Goal: Task Accomplishment & Management: Complete application form

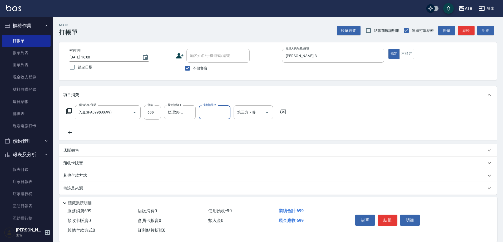
click at [72, 114] on icon at bounding box center [69, 111] width 6 height 6
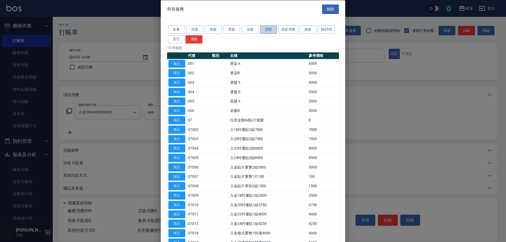
click at [261, 33] on button "護髮" at bounding box center [268, 30] width 17 height 8
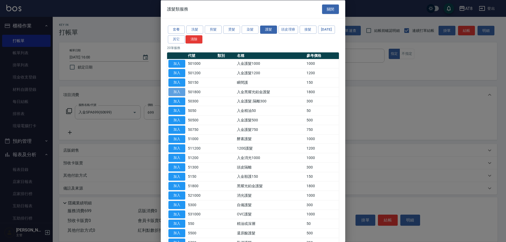
click at [181, 96] on button "加入" at bounding box center [176, 92] width 17 height 8
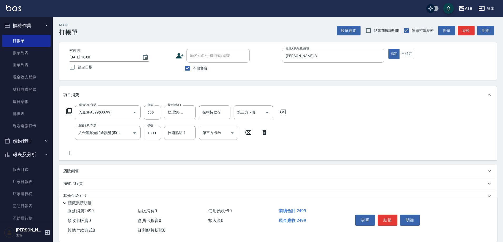
click at [153, 137] on input "1800" at bounding box center [152, 133] width 17 height 14
type input "1000"
type input "助理28-28"
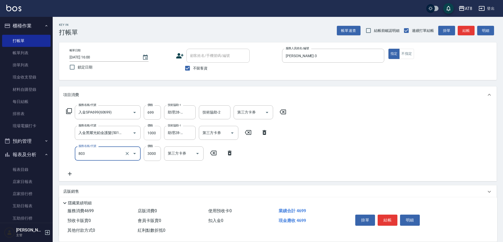
type input "頂級豪華3(803)"
click at [230, 135] on icon "Open" at bounding box center [232, 133] width 6 height 6
type input "246"
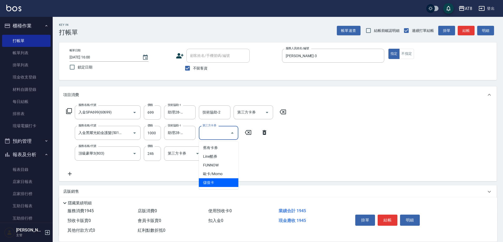
click at [221, 182] on span "儲值卡" at bounding box center [219, 182] width 40 height 9
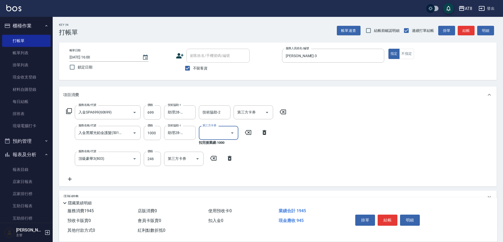
type input "儲值卡"
click at [267, 116] on icon "Open" at bounding box center [267, 112] width 6 height 6
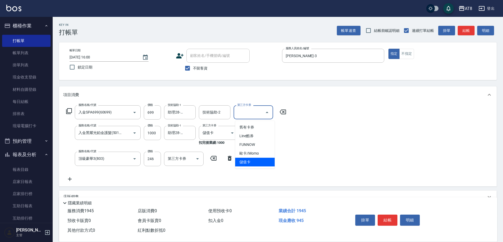
click at [262, 163] on span "儲值卡" at bounding box center [255, 162] width 40 height 9
type input "儲值卡"
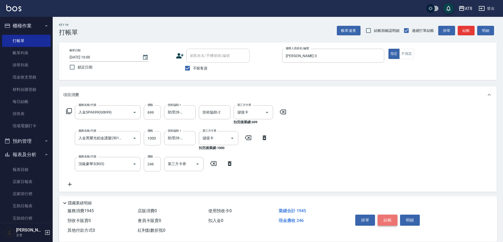
click at [389, 215] on button "結帳" at bounding box center [388, 220] width 20 height 11
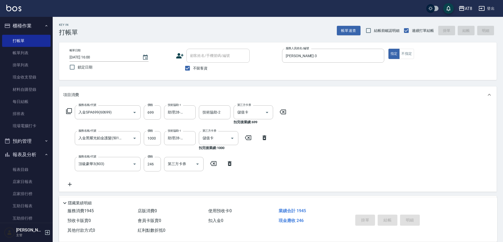
type input "[DATE] 16:44"
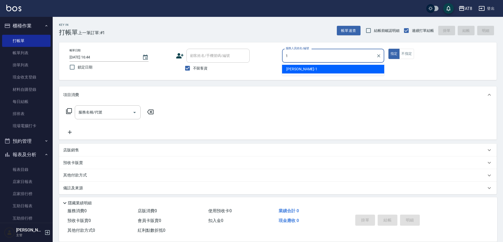
type input "YUKI-1"
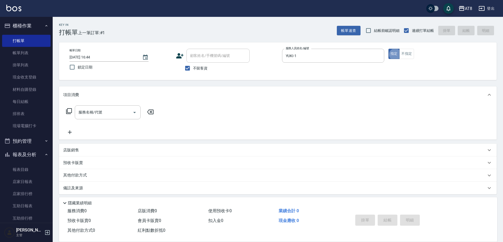
type button "true"
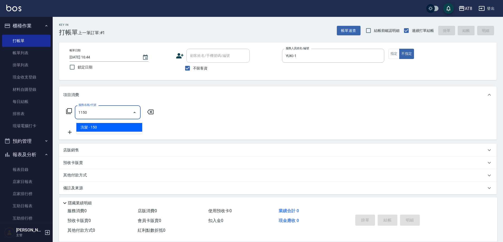
type input "洗髮(1150)"
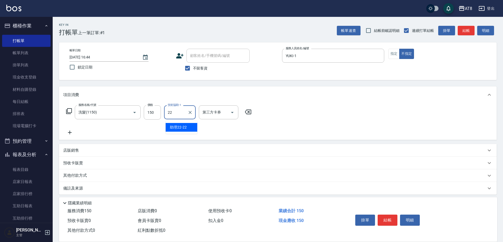
type input "助理22-22"
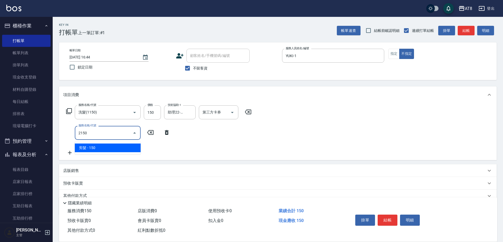
type input "剪髮(2150)"
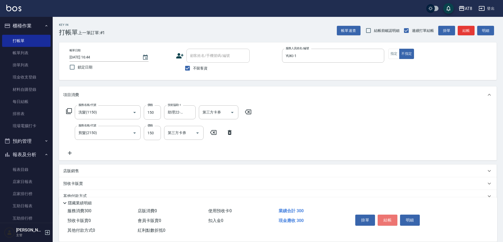
click at [389, 215] on button "結帳" at bounding box center [388, 220] width 20 height 11
type input "[DATE] 16:45"
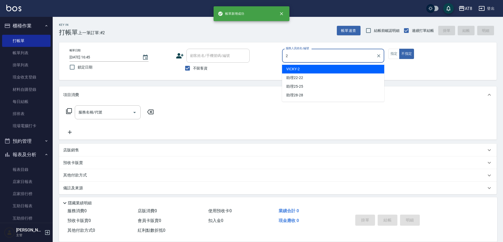
type input "VICKY-2"
type button "false"
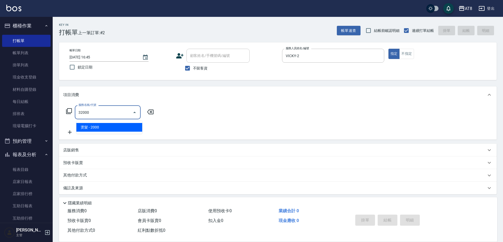
type input "燙髮(32000)"
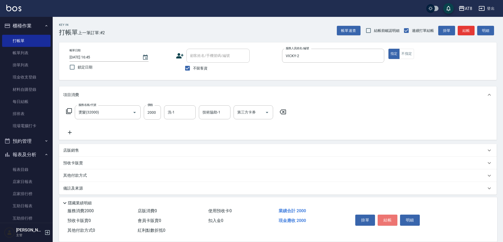
click at [389, 215] on button "結帳" at bounding box center [388, 220] width 20 height 11
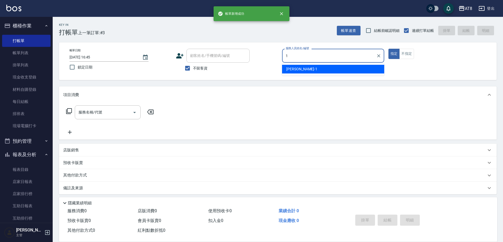
type input "YUKI-1"
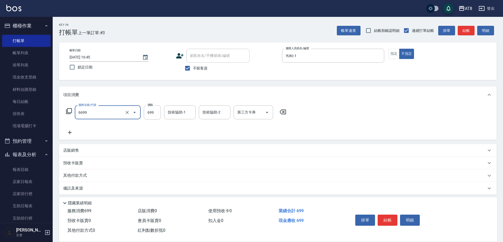
type input "SPA699(6699)"
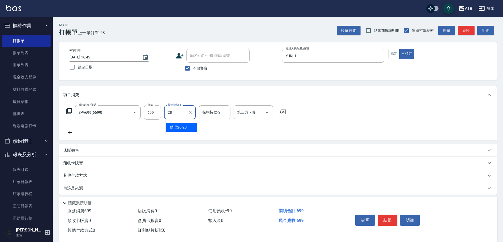
type input "助理28-28"
click at [389, 215] on button "結帳" at bounding box center [388, 220] width 20 height 11
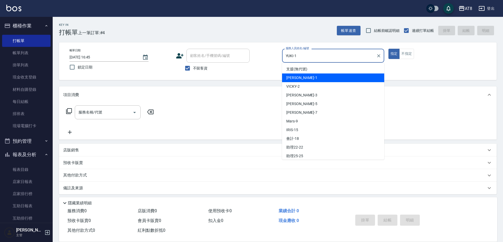
click at [324, 58] on input "YUKI-1" at bounding box center [330, 55] width 90 height 9
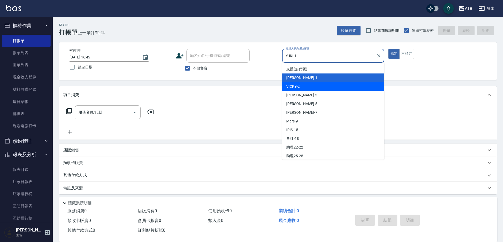
click at [318, 91] on div "VICKY -2" at bounding box center [333, 86] width 102 height 9
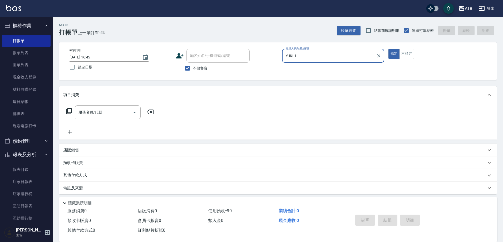
type input "VICKY-2"
click at [99, 117] on input "服務名稱/代號" at bounding box center [103, 112] width 53 height 9
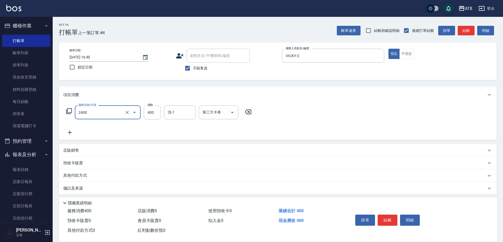
type input "入金洗剪400(2400)"
type input "助理28-28"
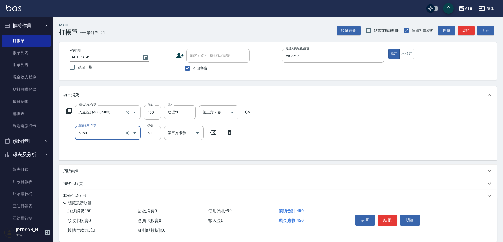
type input "入金精油50(5050)"
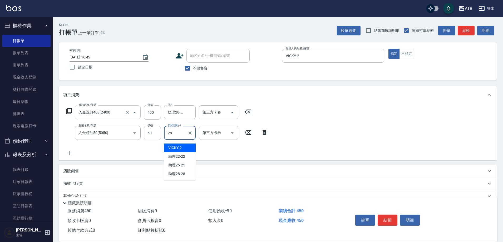
type input "助理28-28"
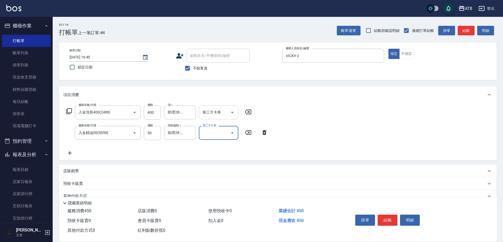
click at [236, 115] on icon "Open" at bounding box center [232, 112] width 6 height 6
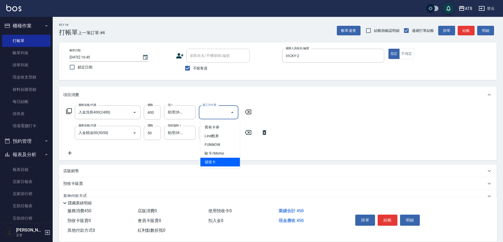
click at [224, 160] on span "儲值卡" at bounding box center [221, 162] width 40 height 9
type input "儲值卡"
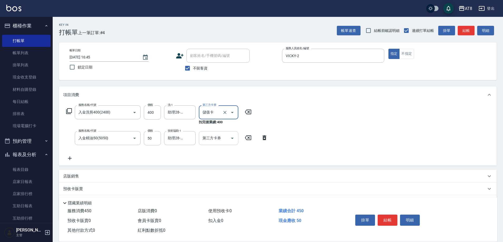
click at [230, 142] on icon "Open" at bounding box center [232, 138] width 6 height 6
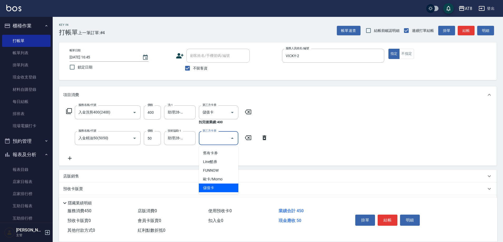
click at [221, 186] on span "儲值卡" at bounding box center [219, 188] width 40 height 9
type input "儲值卡"
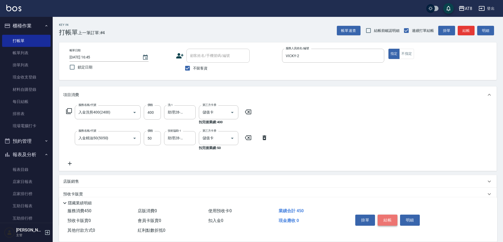
click at [396, 215] on button "結帳" at bounding box center [388, 220] width 20 height 11
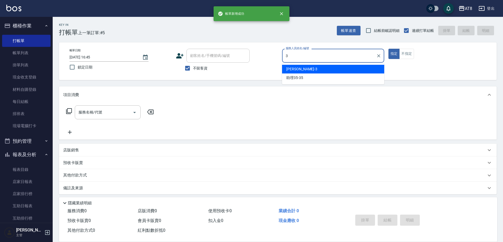
type input "[PERSON_NAME]-3"
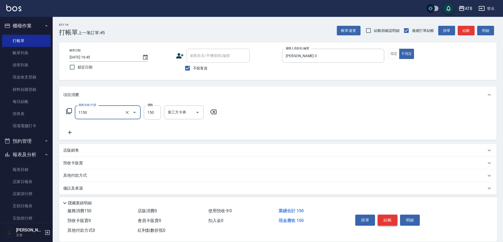
type input "洗髮(1150)"
type input "助理28-28"
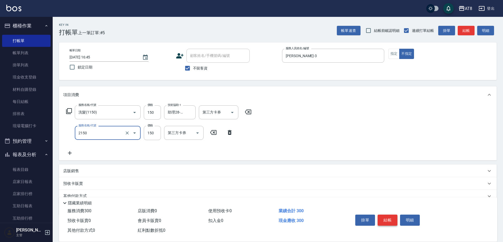
type input "剪髮(2150)"
click at [396, 215] on button "結帳" at bounding box center [388, 220] width 20 height 11
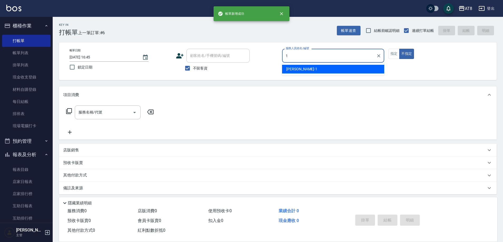
type input "YUKI-1"
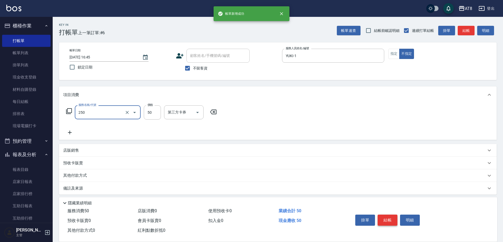
type input "剪瀏海(250)"
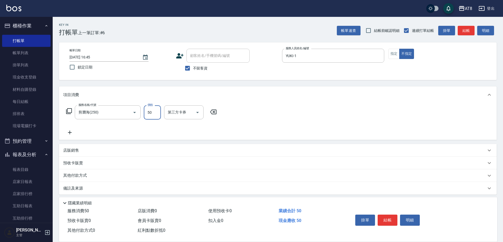
click at [395, 215] on button "結帳" at bounding box center [388, 220] width 20 height 11
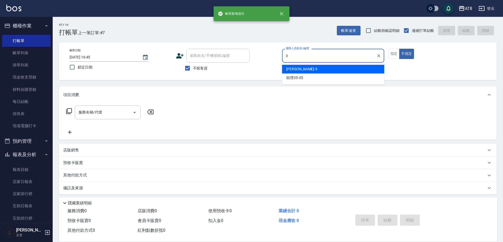
type input "[PERSON_NAME]-3"
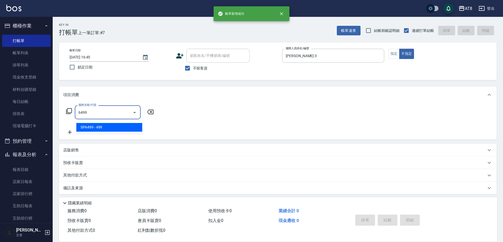
type input "SPA499(6499)"
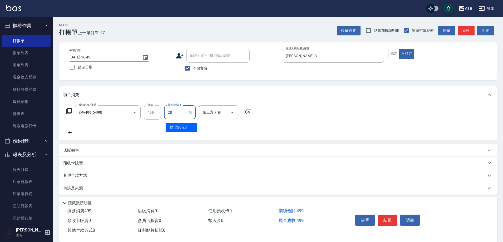
type input "助理28-28"
click at [395, 215] on button "結帳" at bounding box center [388, 220] width 20 height 11
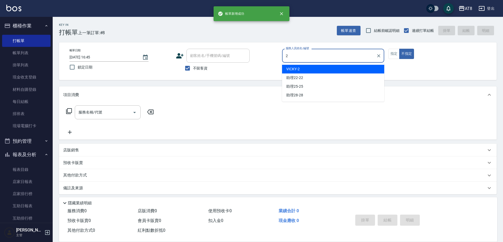
type input "VICKY-2"
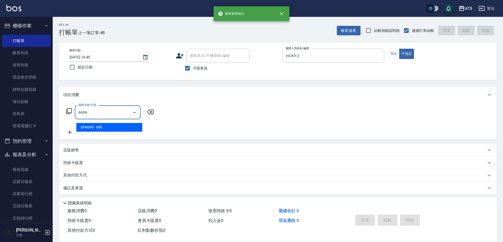
type input "SPA699(6699)"
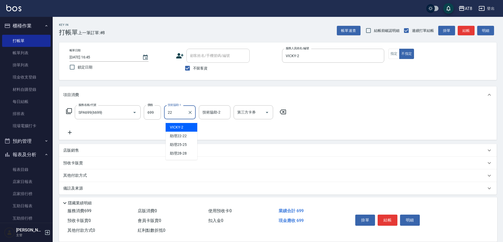
type input "助理22-22"
click at [395, 215] on button "結帳" at bounding box center [388, 220] width 20 height 11
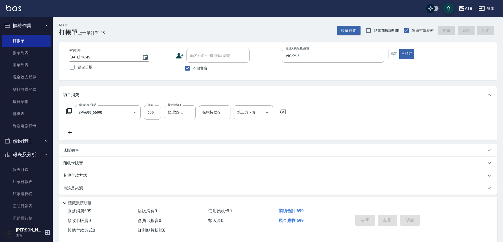
type input "[DATE] 16:46"
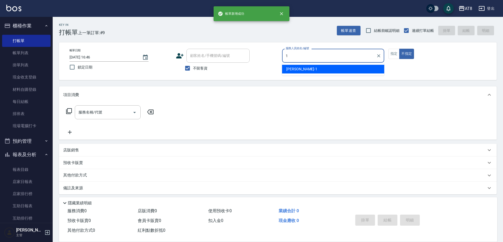
type input "YUKI-1"
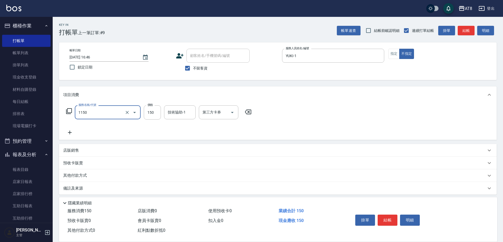
type input "洗髮(1150)"
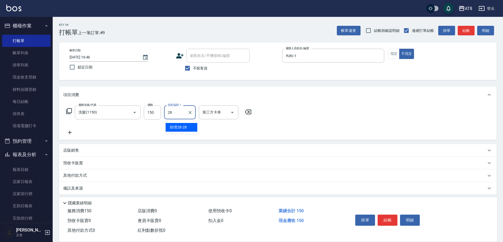
type input "助理28-28"
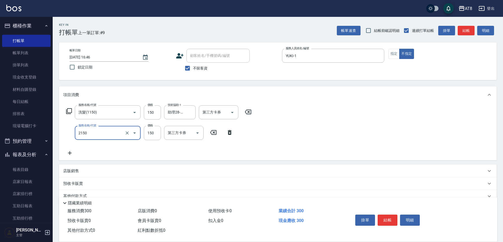
type input "剪髮(2150)"
click at [395, 215] on button "結帳" at bounding box center [388, 220] width 20 height 11
